Goal: Communication & Community: Answer question/provide support

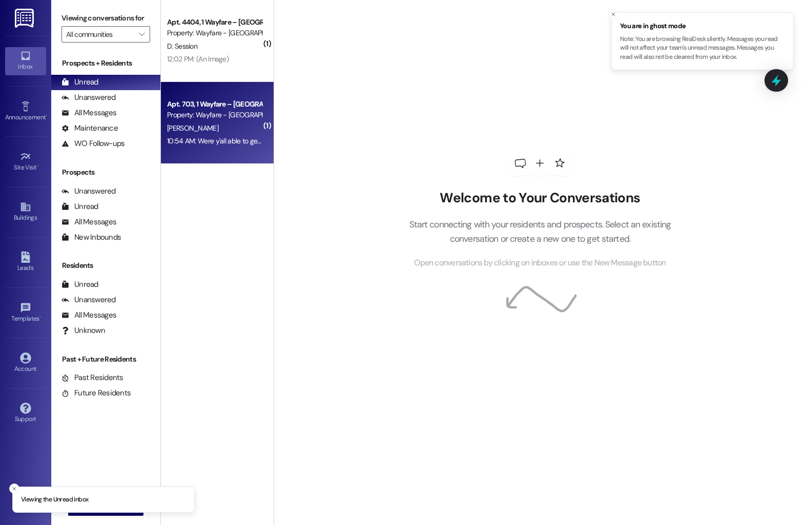
click at [209, 112] on div "Property: Wayfare - [GEOGRAPHIC_DATA]" at bounding box center [214, 115] width 95 height 11
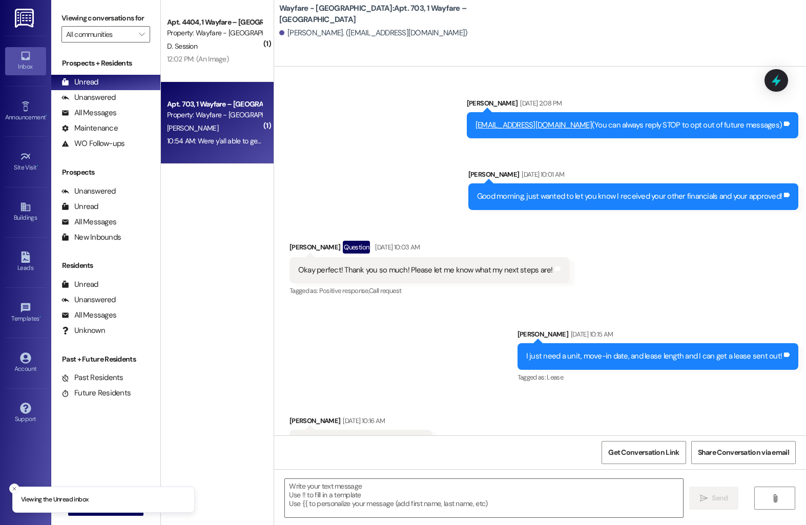
scroll to position [5321, 0]
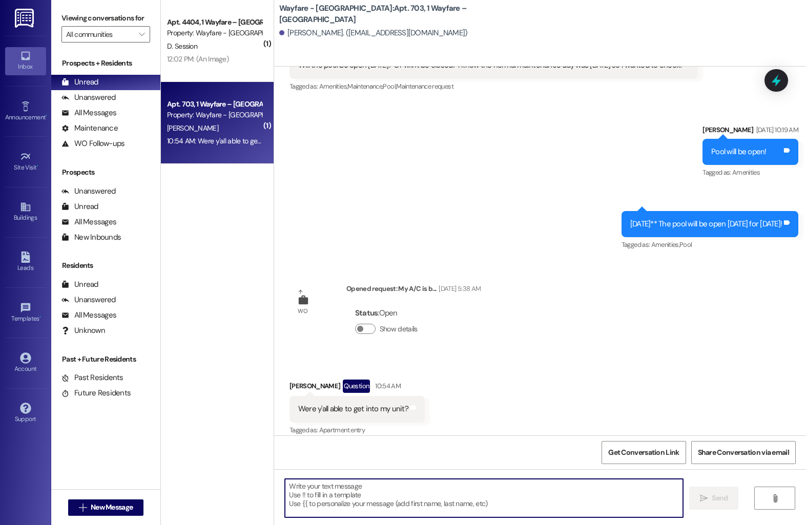
click at [354, 496] on textarea at bounding box center [484, 498] width 398 height 38
type textarea "Yes! They had to order a part so they will be back [DATE] to get it all fixed!"
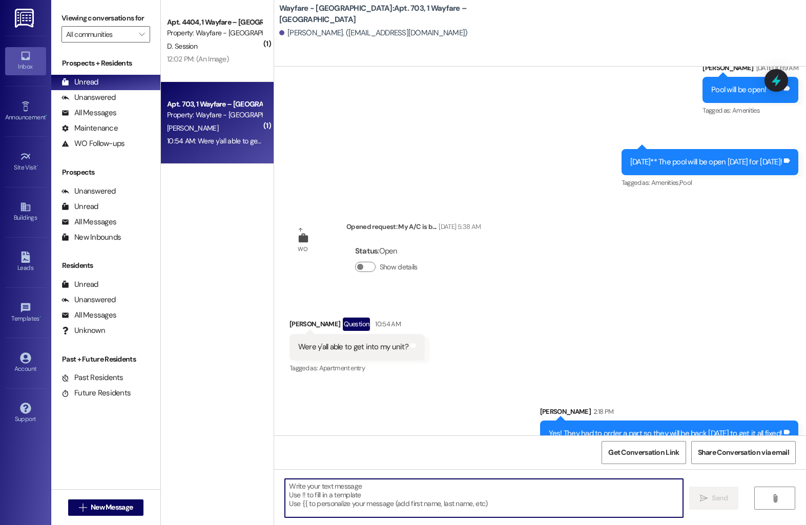
scroll to position [5392, 0]
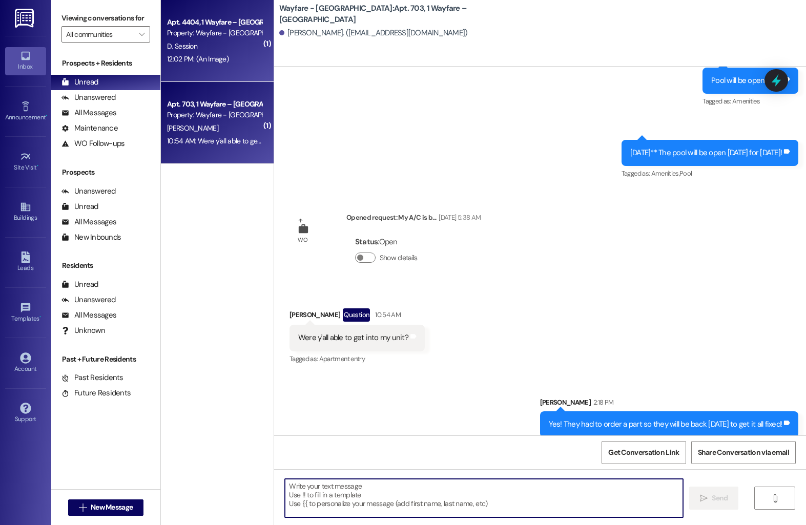
click at [199, 61] on div "12:02 PM: (An Image) 12:02 PM: (An Image)" at bounding box center [197, 58] width 61 height 9
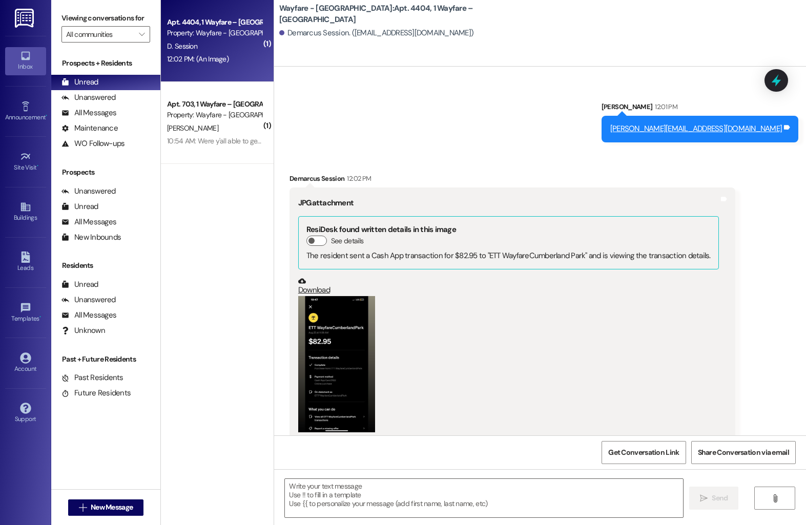
scroll to position [9146, 0]
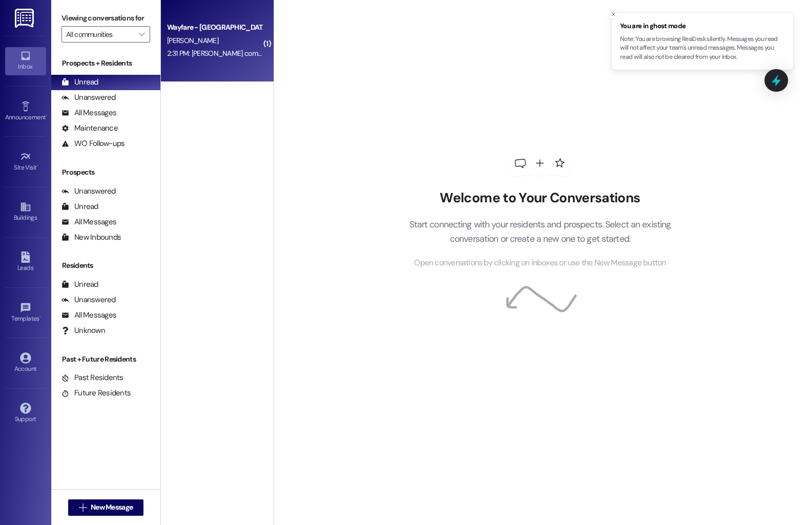
click at [206, 25] on div "Wayfare - [GEOGRAPHIC_DATA]" at bounding box center [214, 27] width 95 height 11
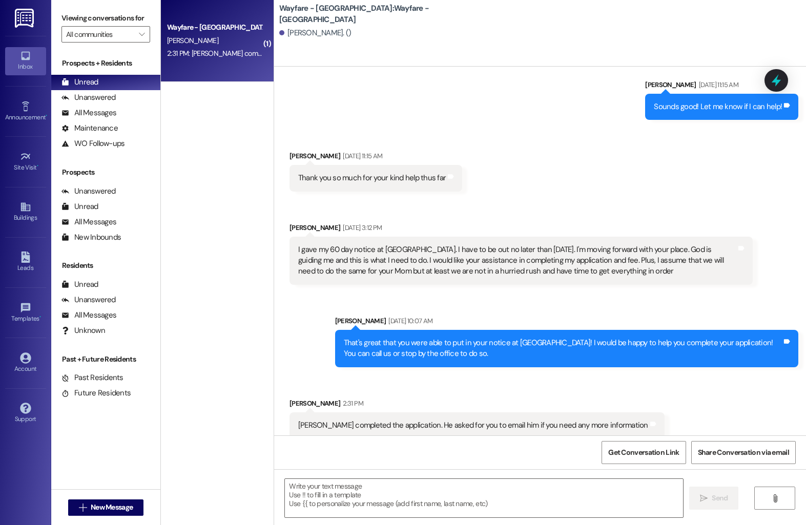
scroll to position [1907, 0]
